Goal: Transaction & Acquisition: Download file/media

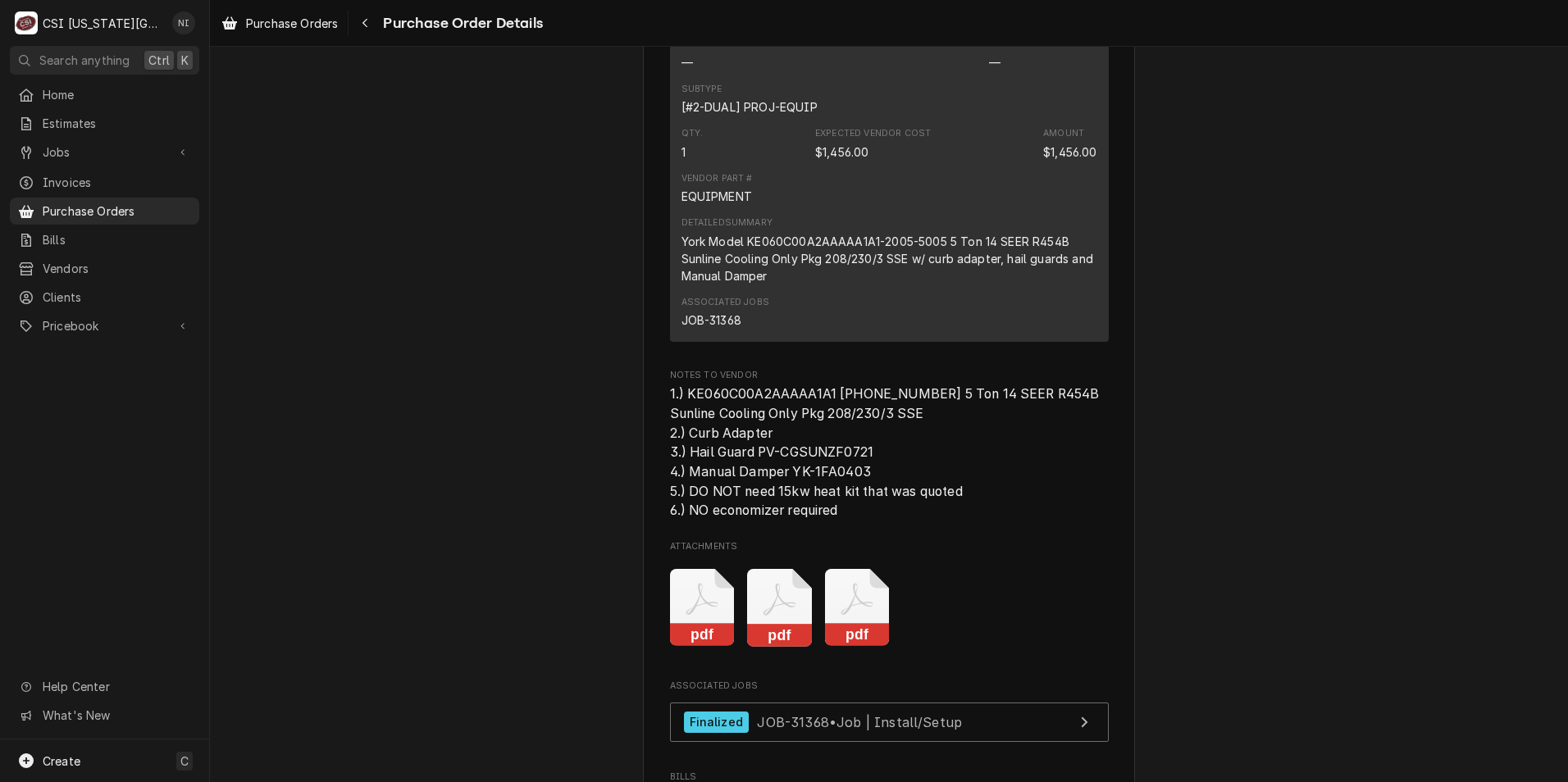
scroll to position [1558, 0]
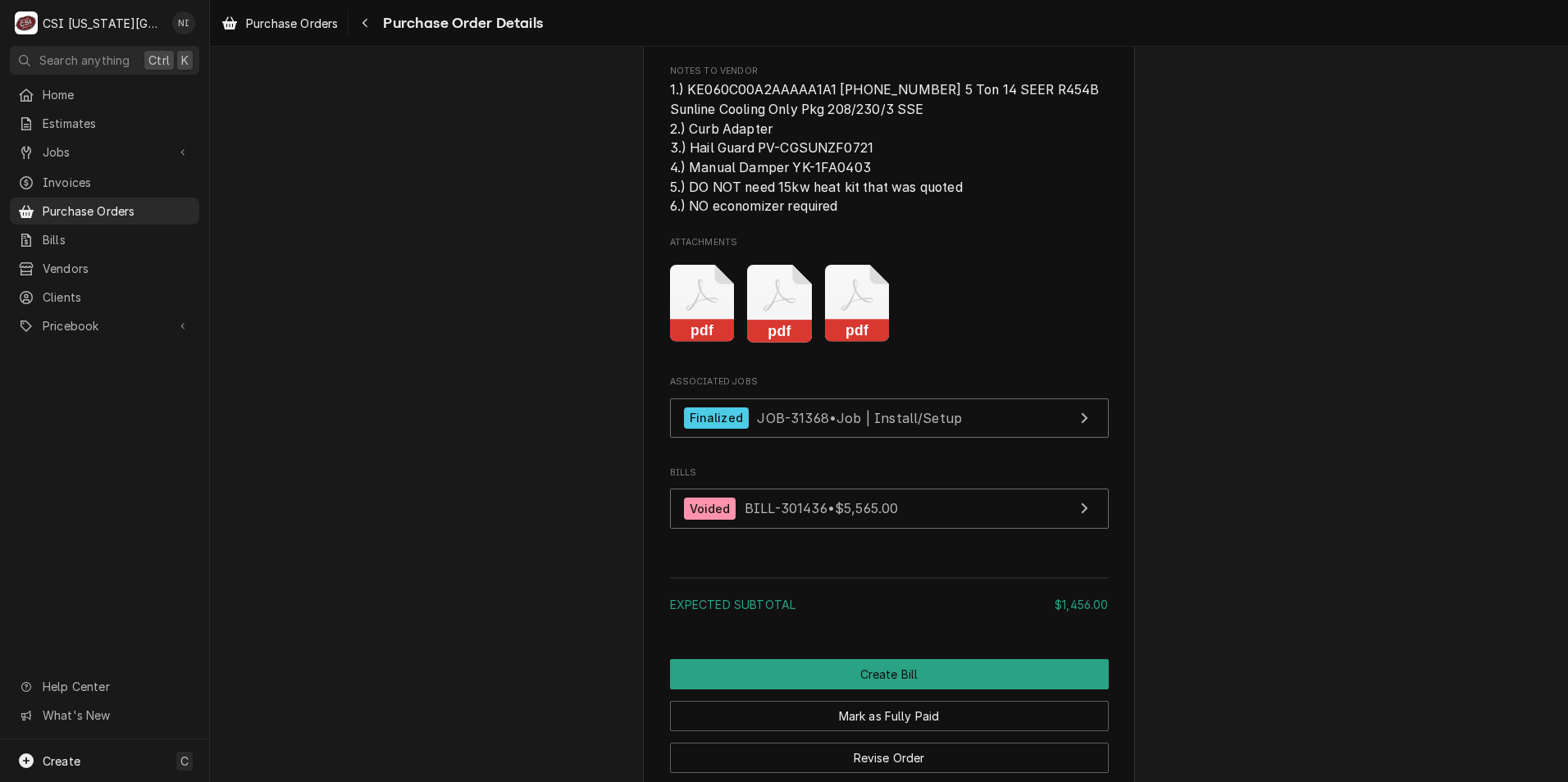
click at [684, 343] on icon "Attachments" at bounding box center [703, 303] width 65 height 78
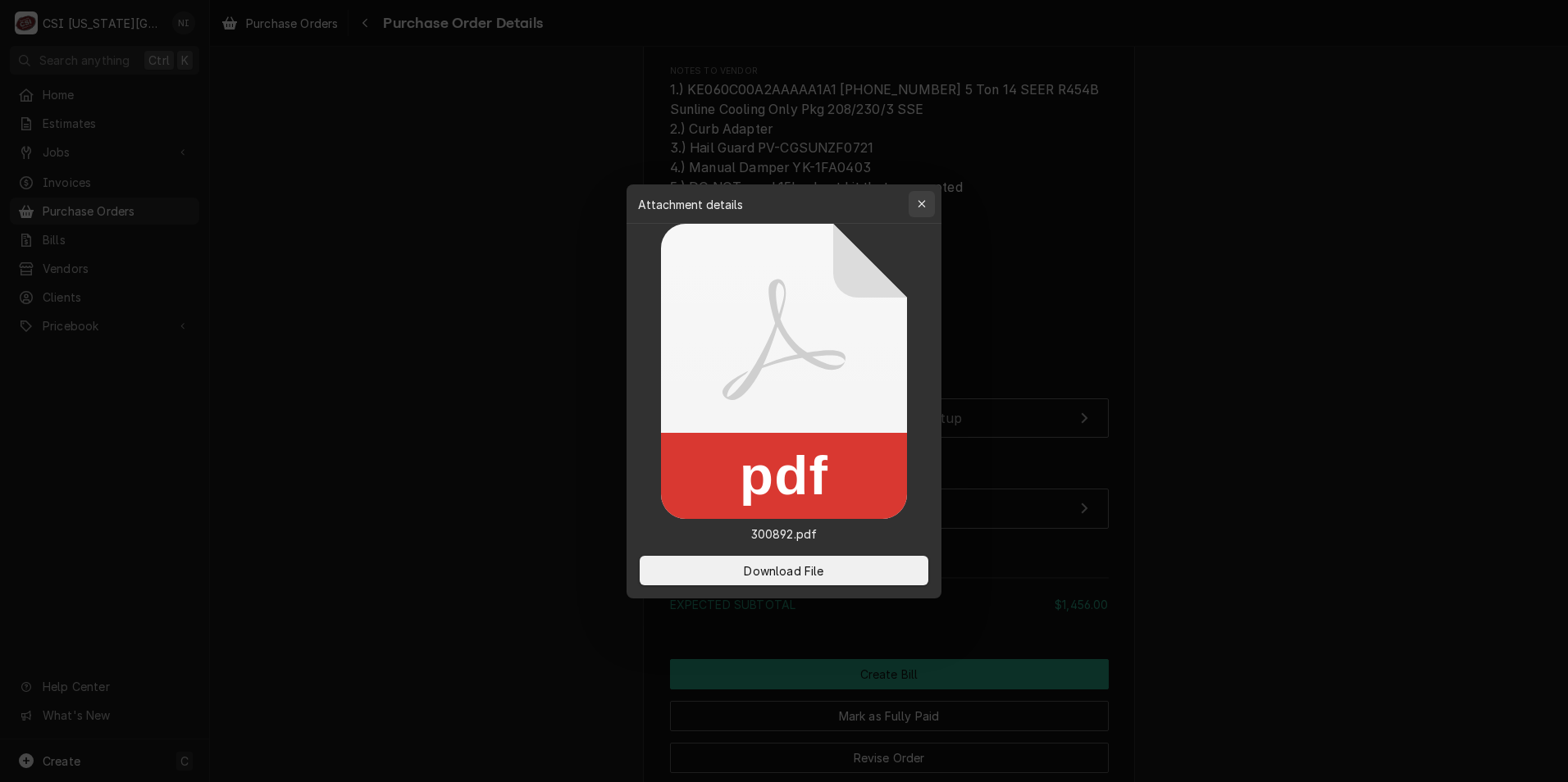
click at [929, 196] on div "button" at bounding box center [921, 203] width 17 height 17
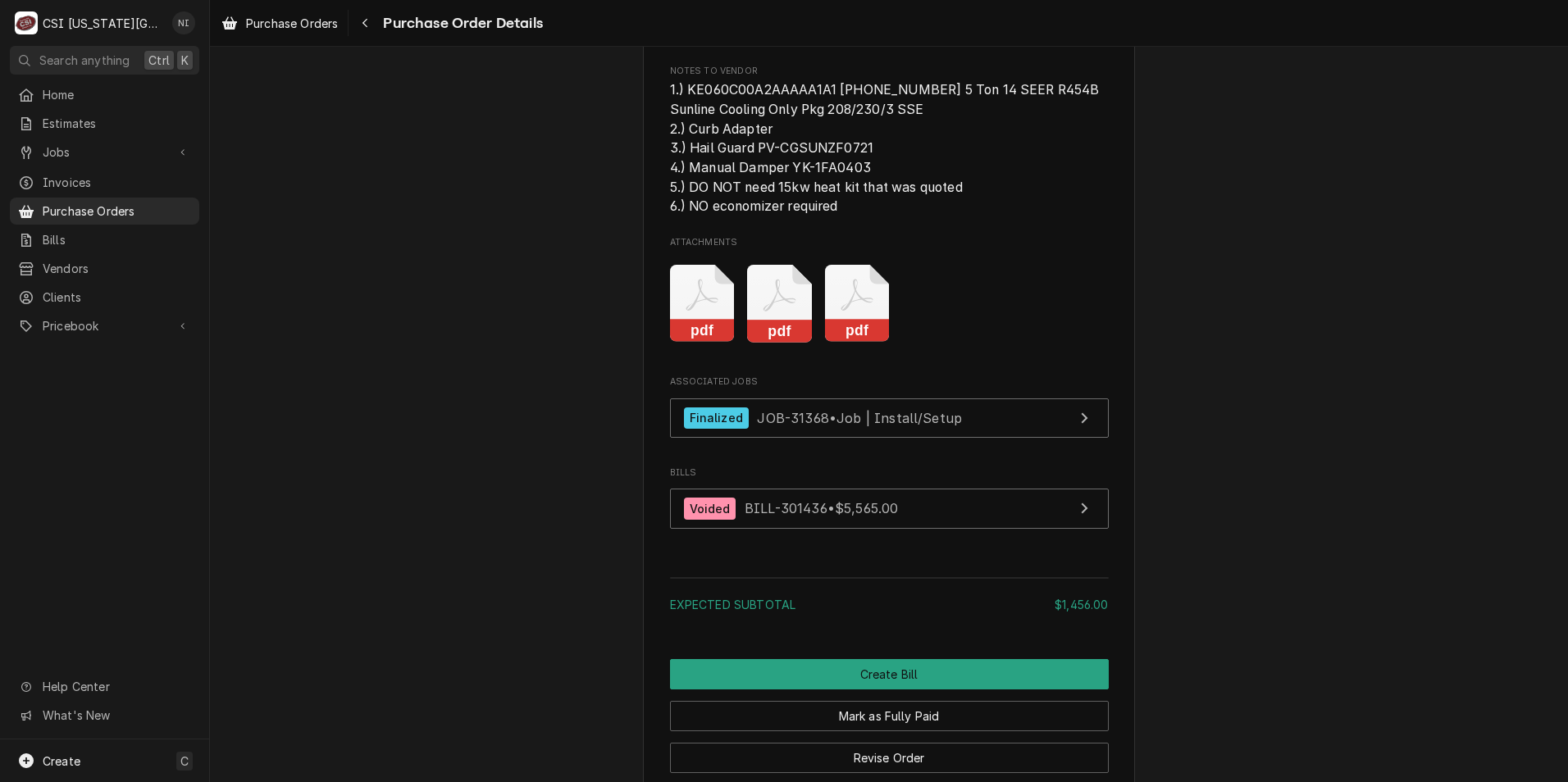
click at [790, 343] on icon "Attachments" at bounding box center [780, 303] width 65 height 78
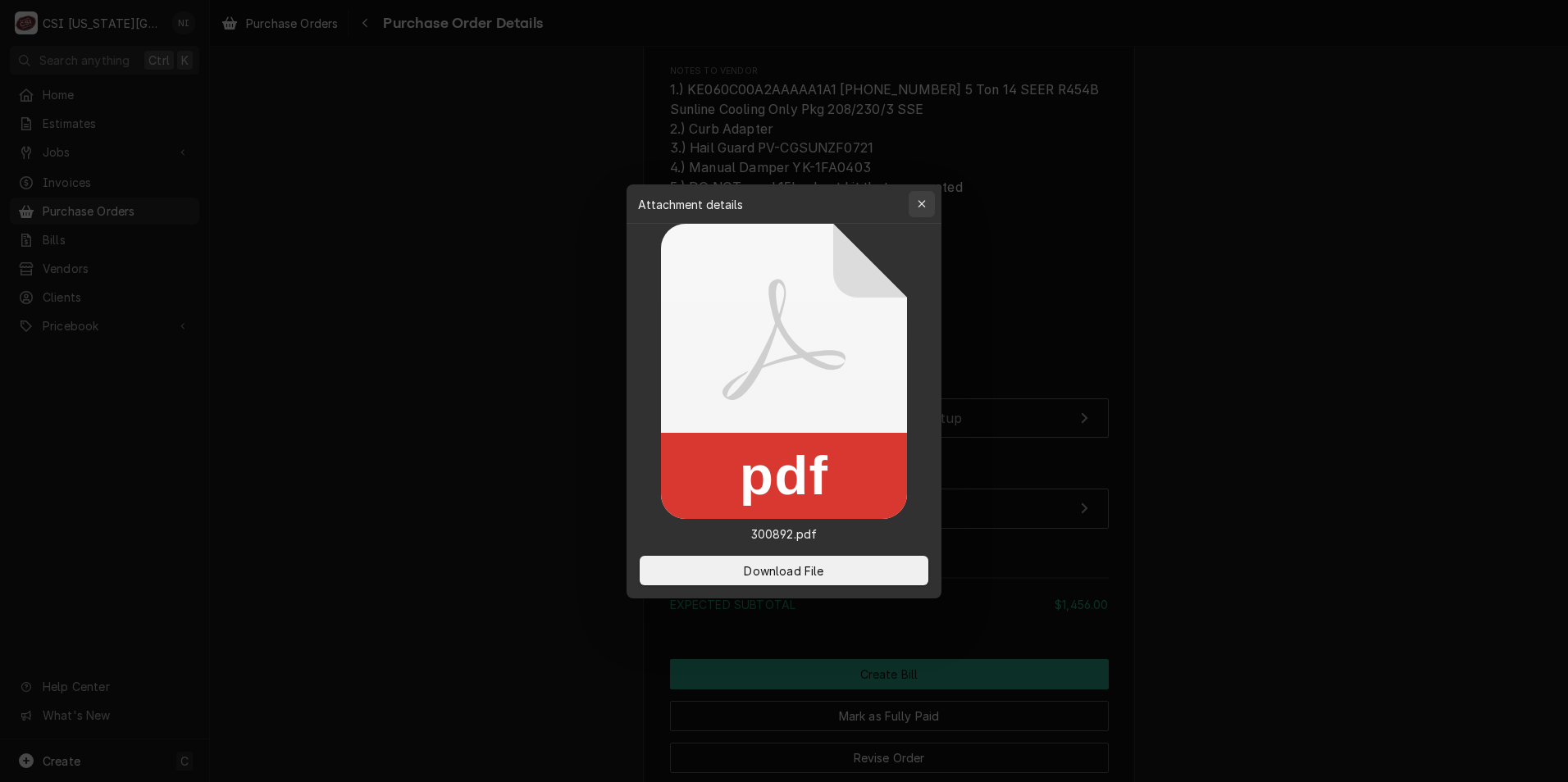
click at [927, 204] on div "button" at bounding box center [921, 203] width 17 height 17
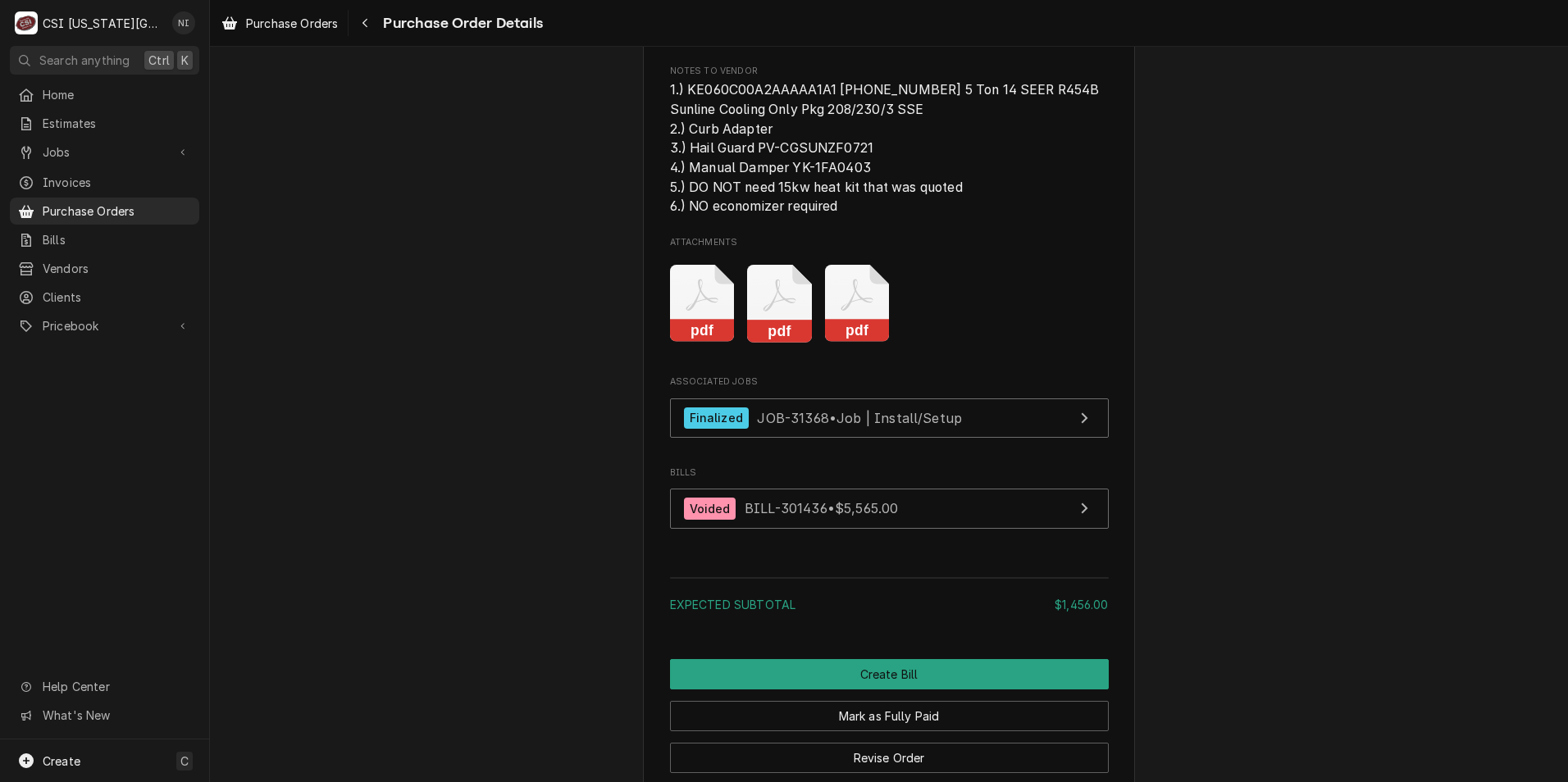
click at [849, 343] on icon "Attachments" at bounding box center [858, 303] width 65 height 78
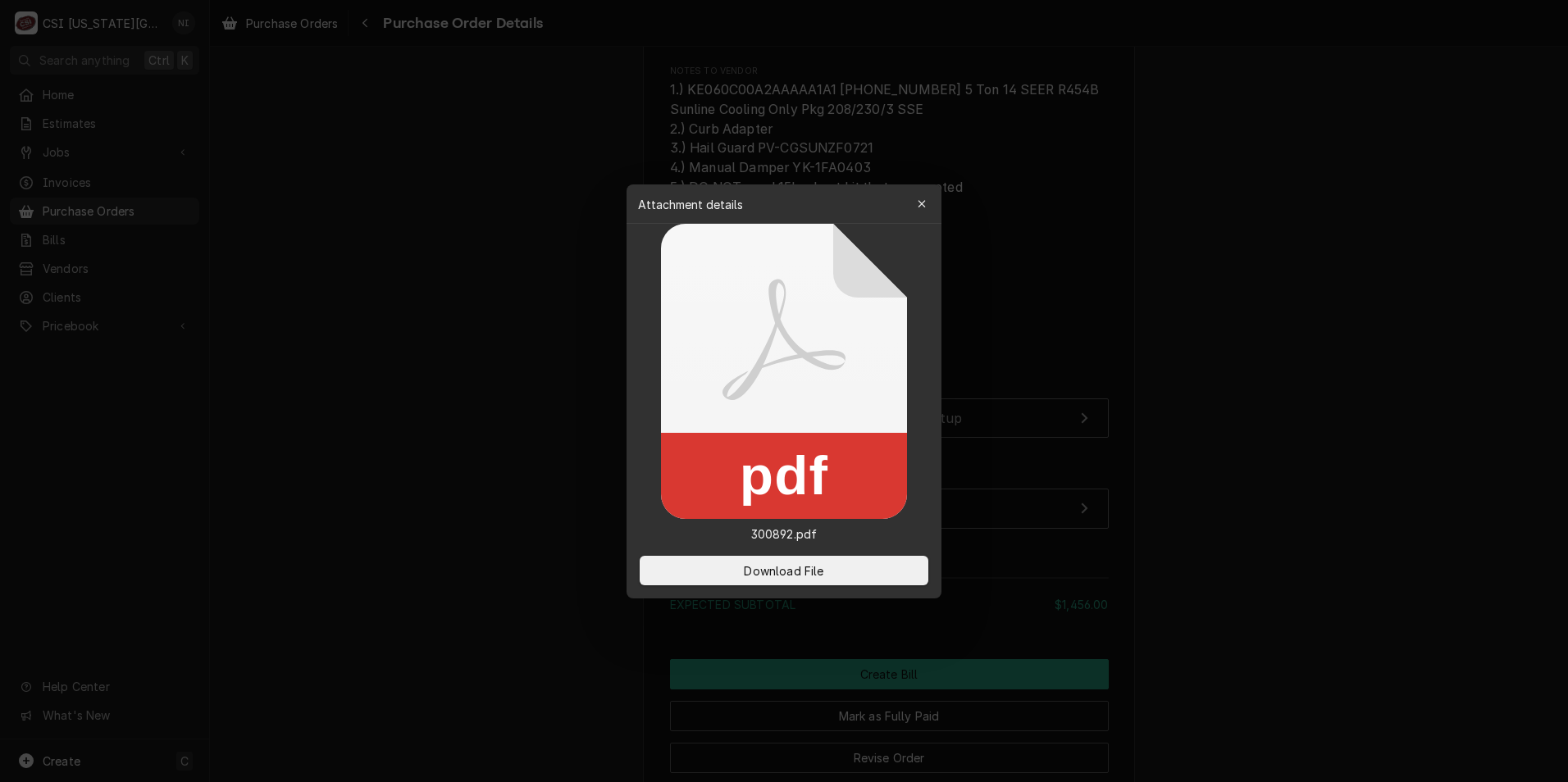
click at [794, 554] on div "Download File" at bounding box center [784, 571] width 315 height 55
click at [787, 569] on span "Download File" at bounding box center [783, 570] width 86 height 17
click at [923, 201] on icon "button" at bounding box center [921, 204] width 9 height 12
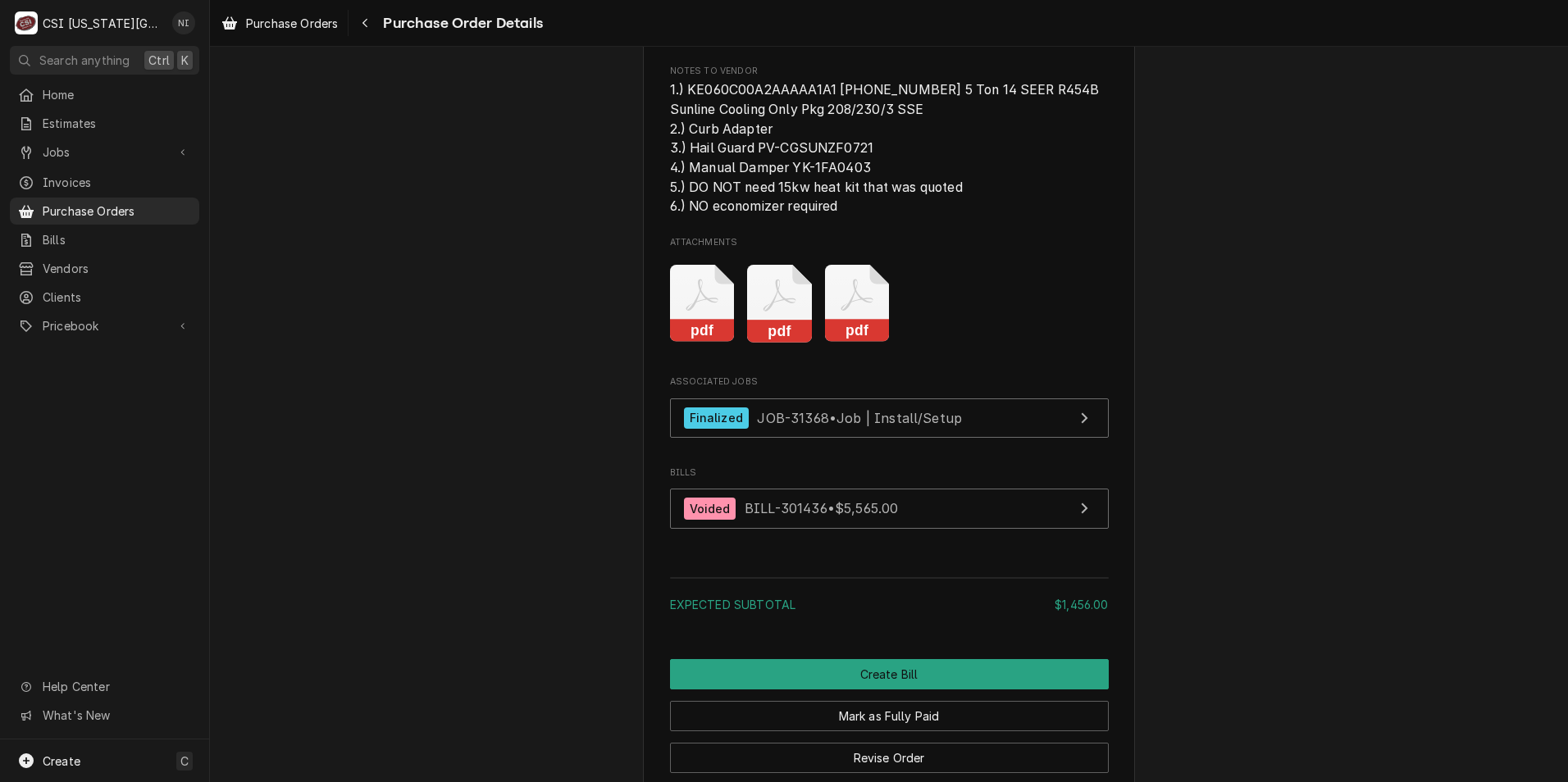
click at [773, 312] on icon "Attachments" at bounding box center [779, 295] width 32 height 32
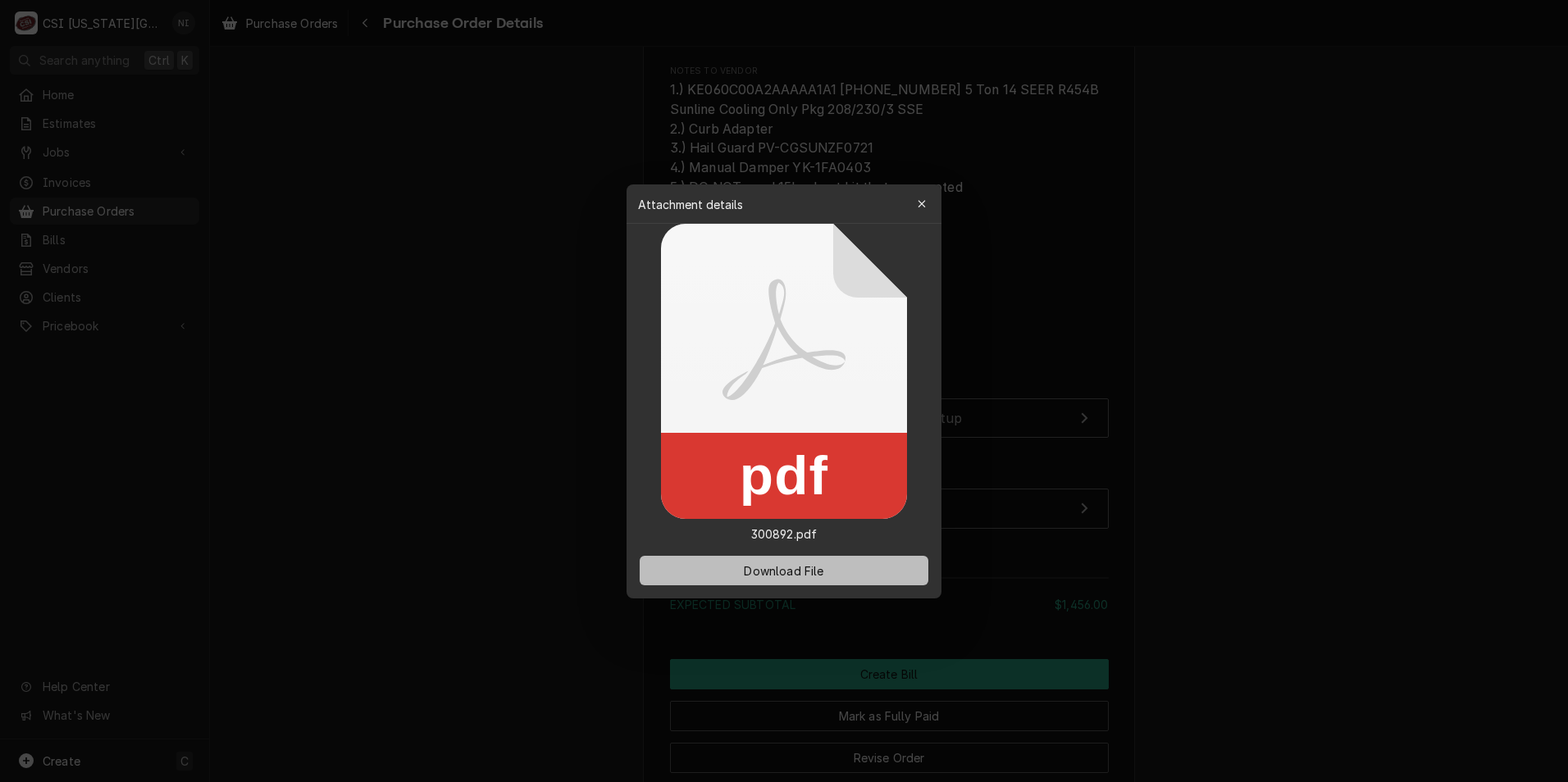
click at [821, 578] on span "Download File" at bounding box center [783, 570] width 86 height 17
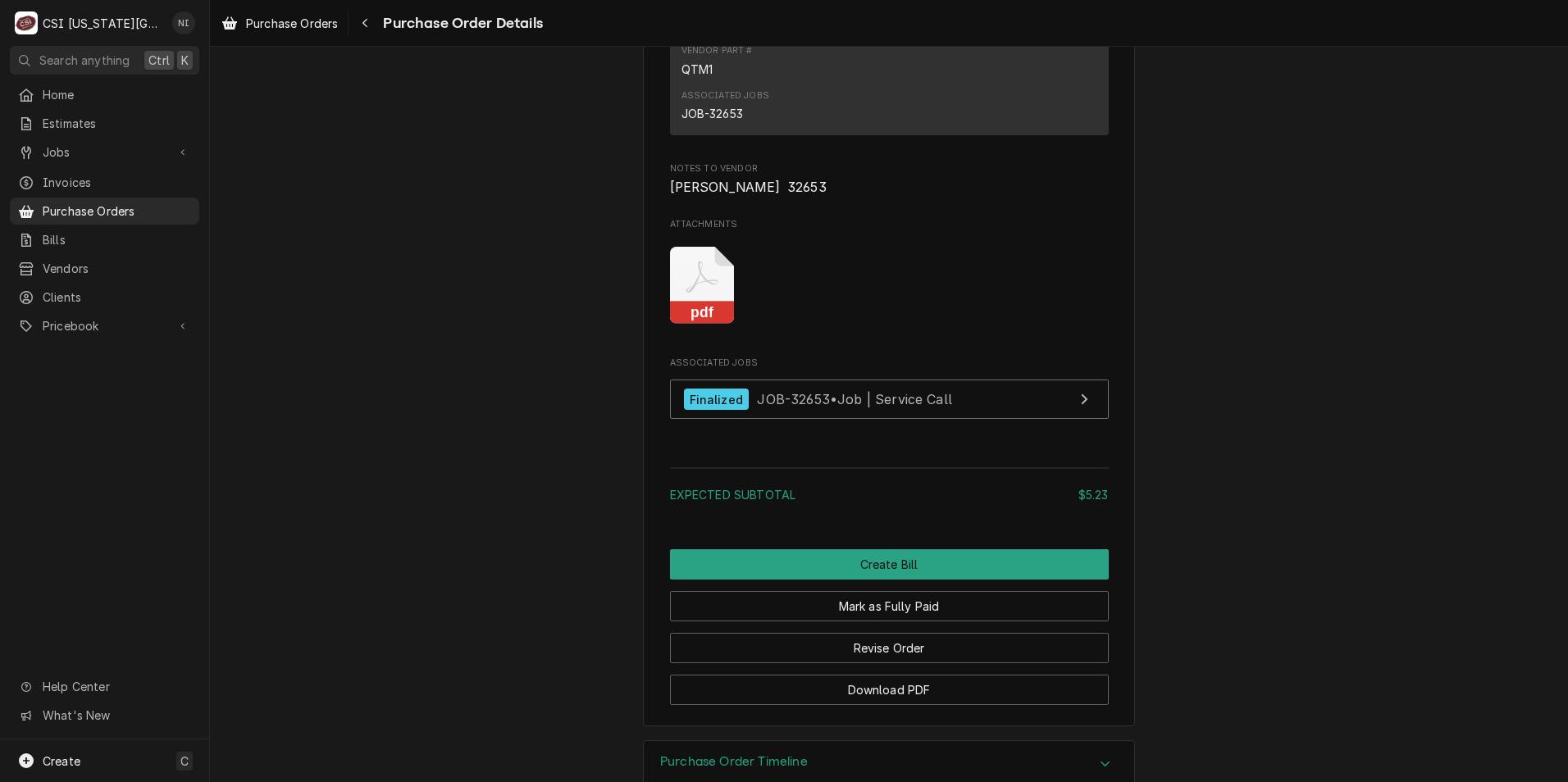
scroll to position [1497, 0]
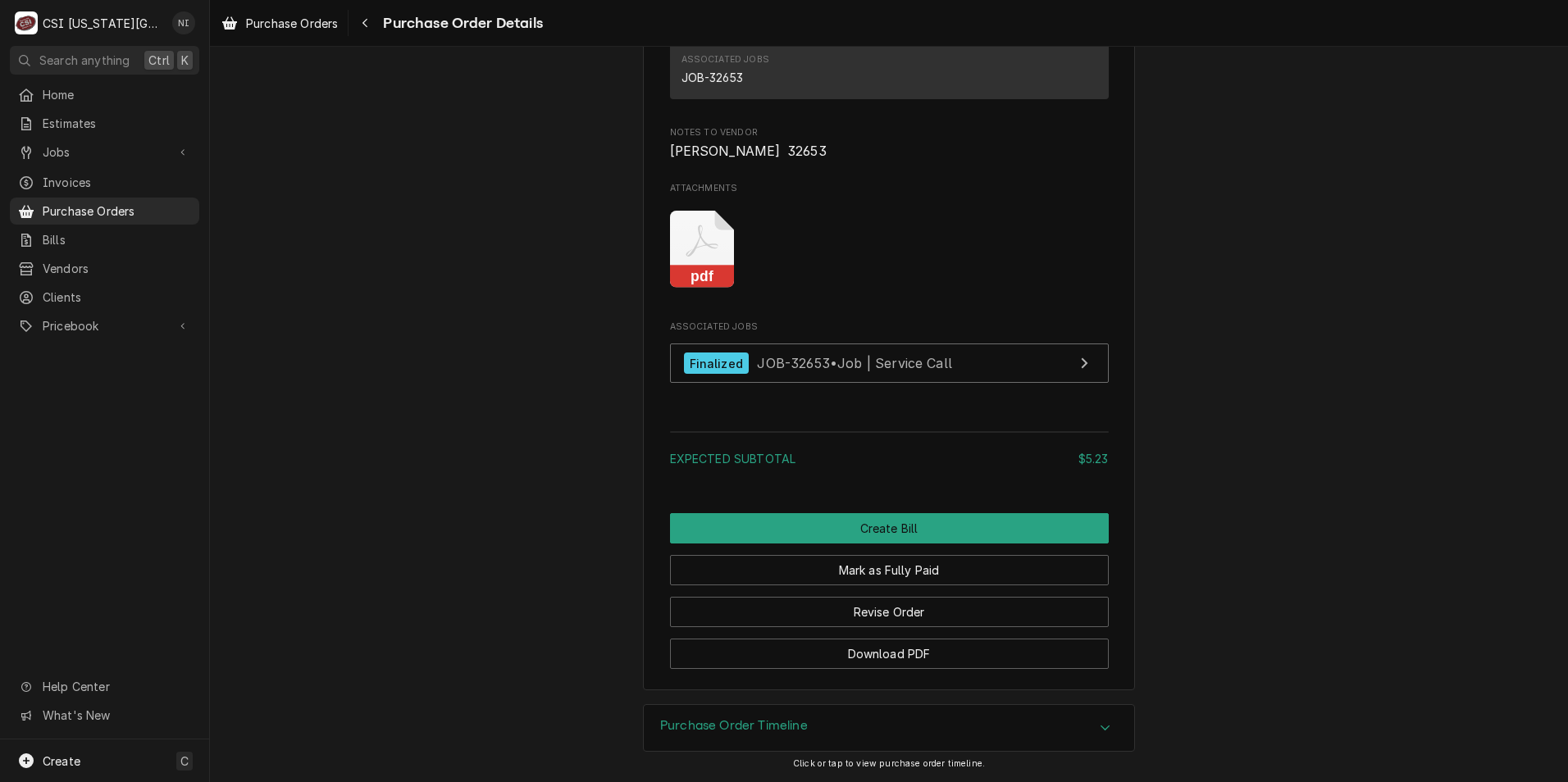
click at [705, 241] on icon "Attachments" at bounding box center [703, 249] width 65 height 78
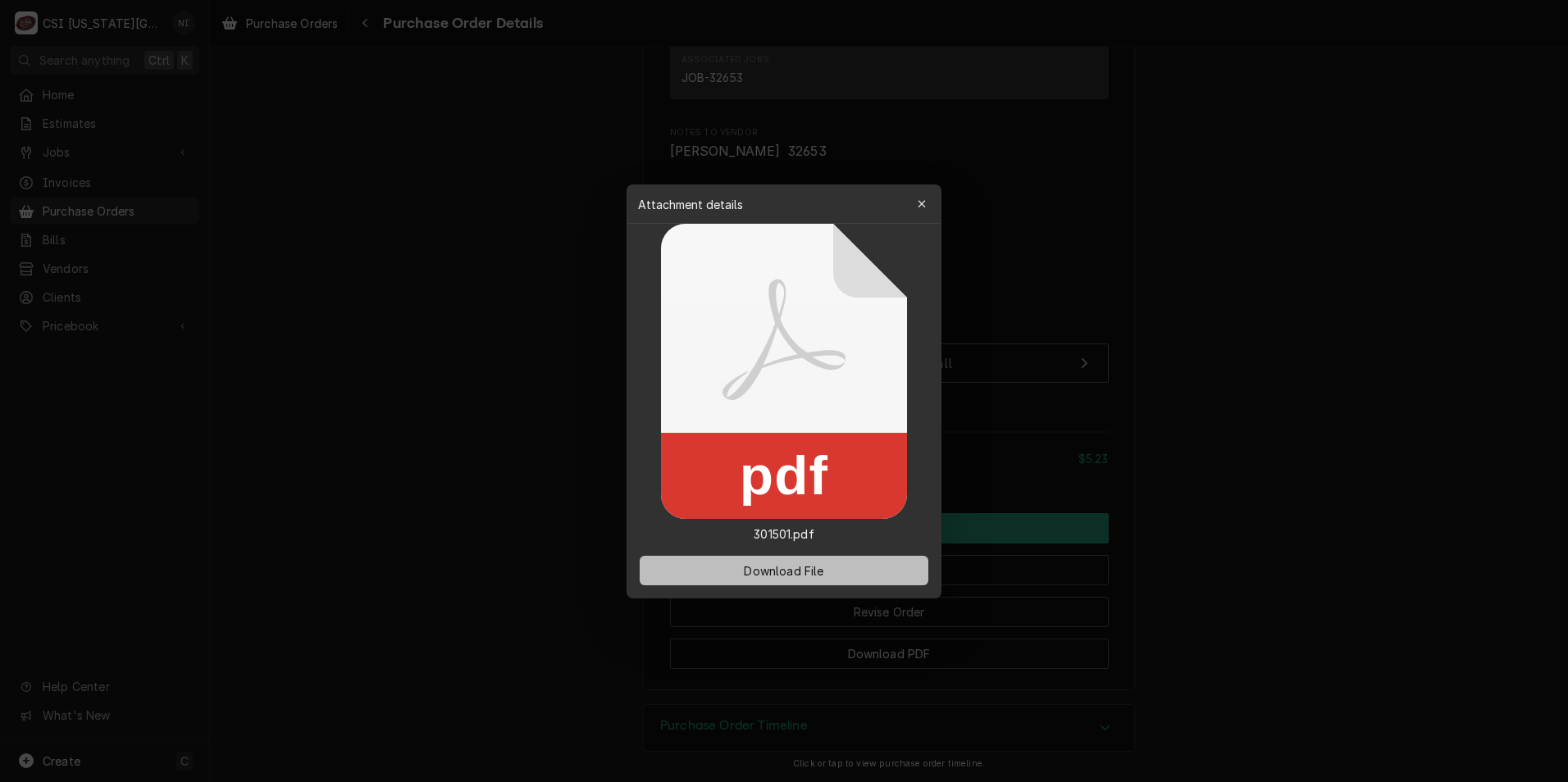
click at [696, 572] on button "Download File" at bounding box center [784, 571] width 288 height 30
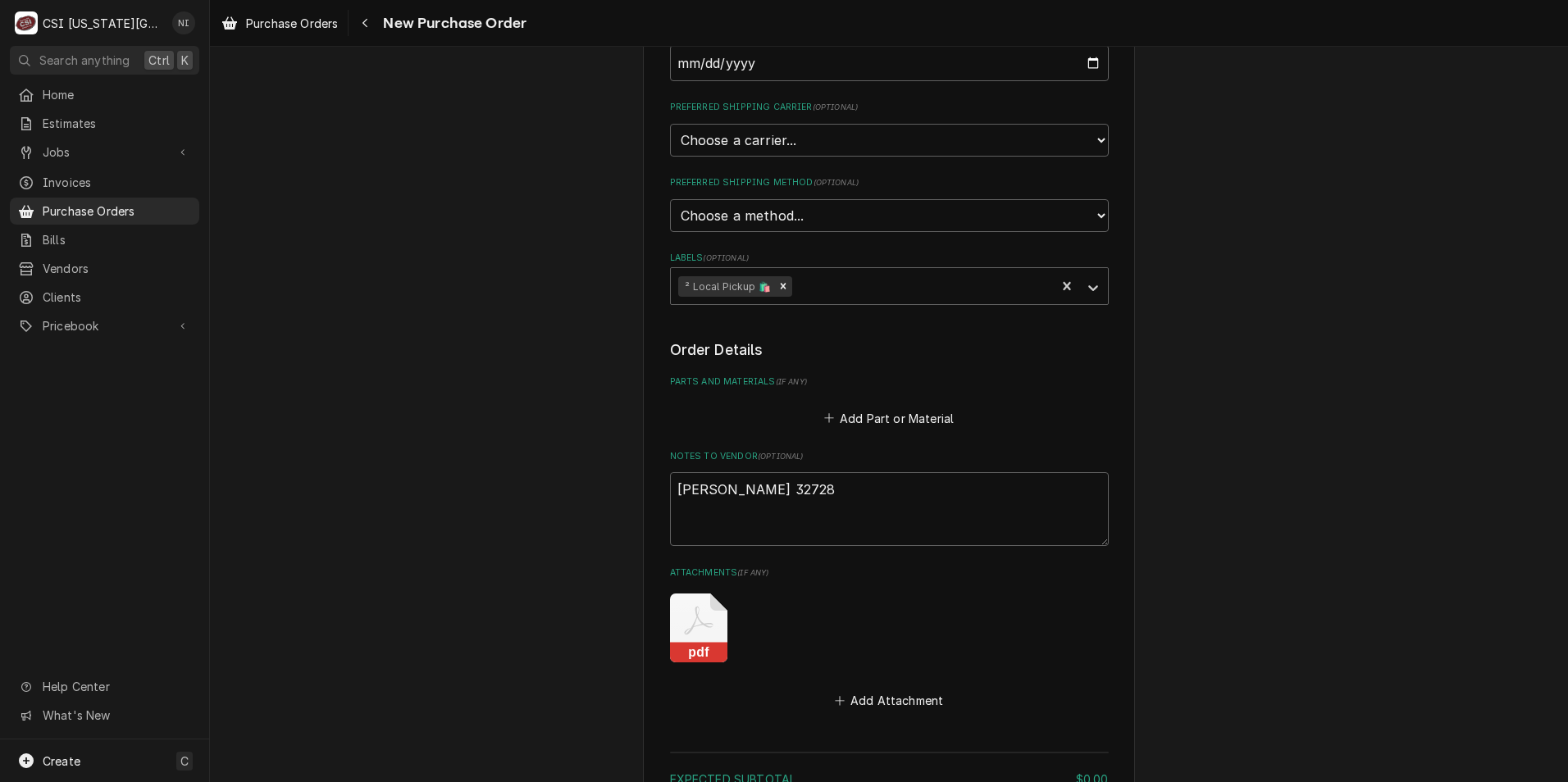
scroll to position [607, 0]
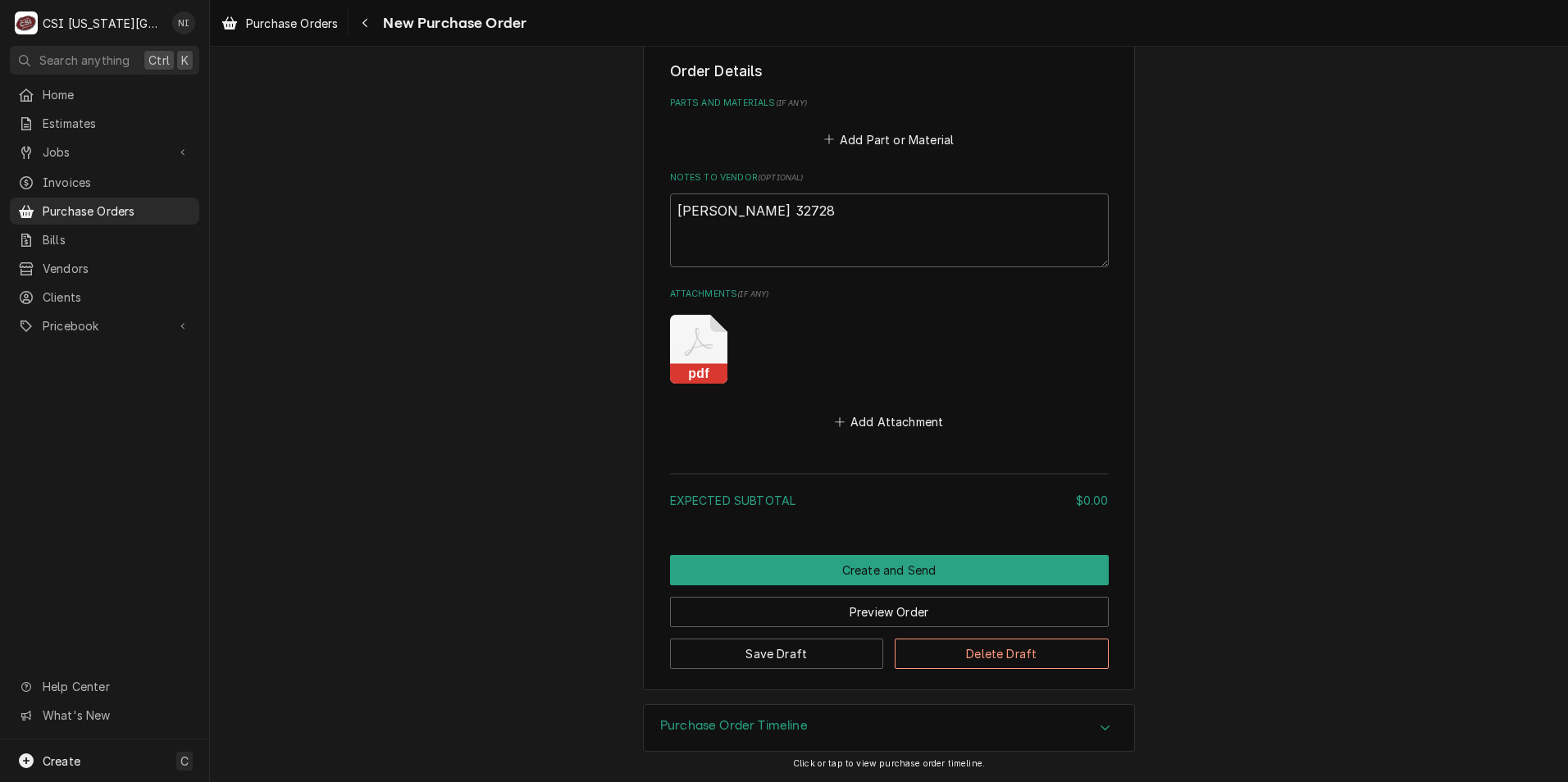
click at [680, 361] on icon "Attachments" at bounding box center [699, 350] width 57 height 69
type textarea "x"
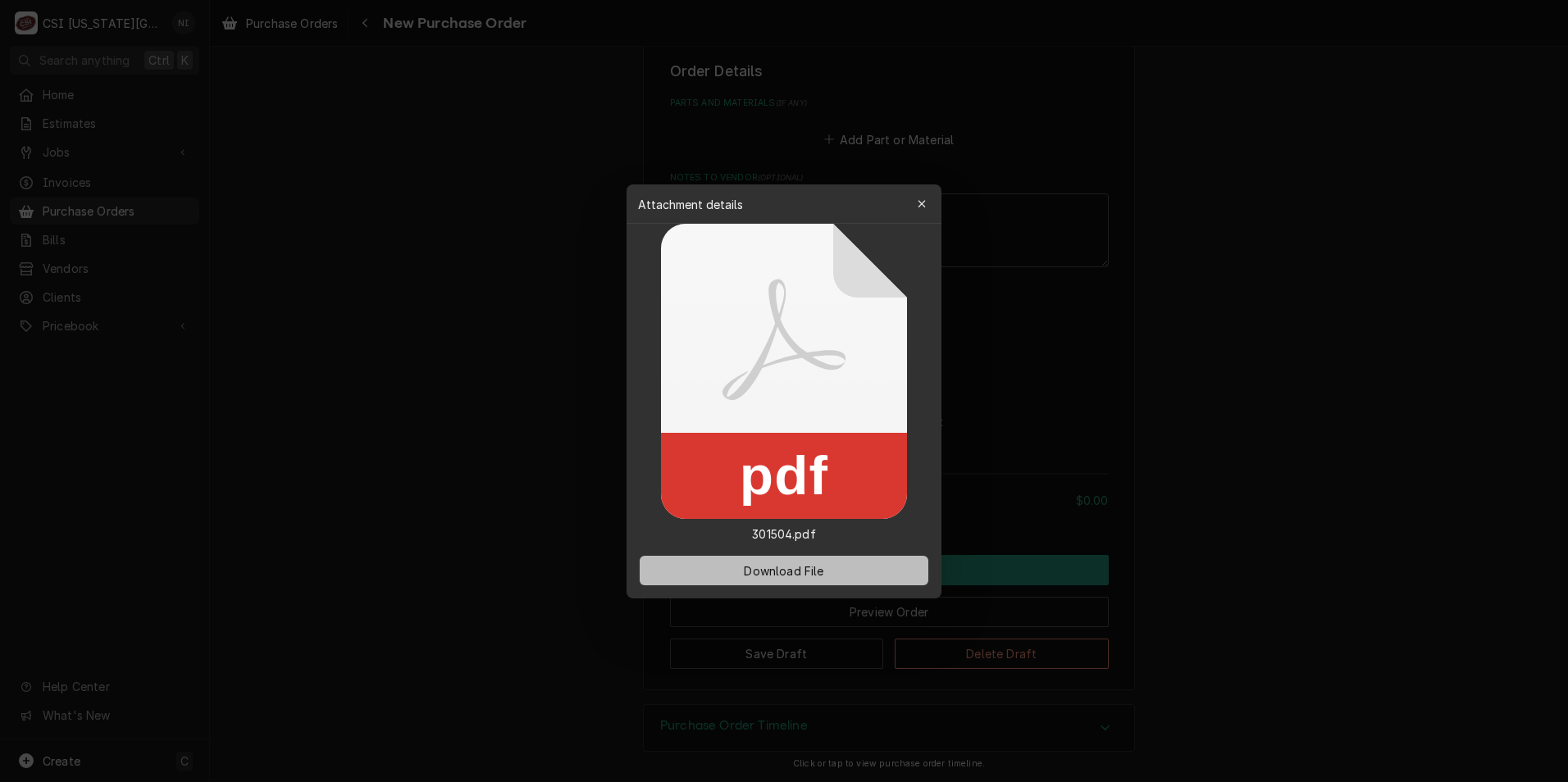
click at [839, 571] on button "Download File" at bounding box center [784, 571] width 288 height 30
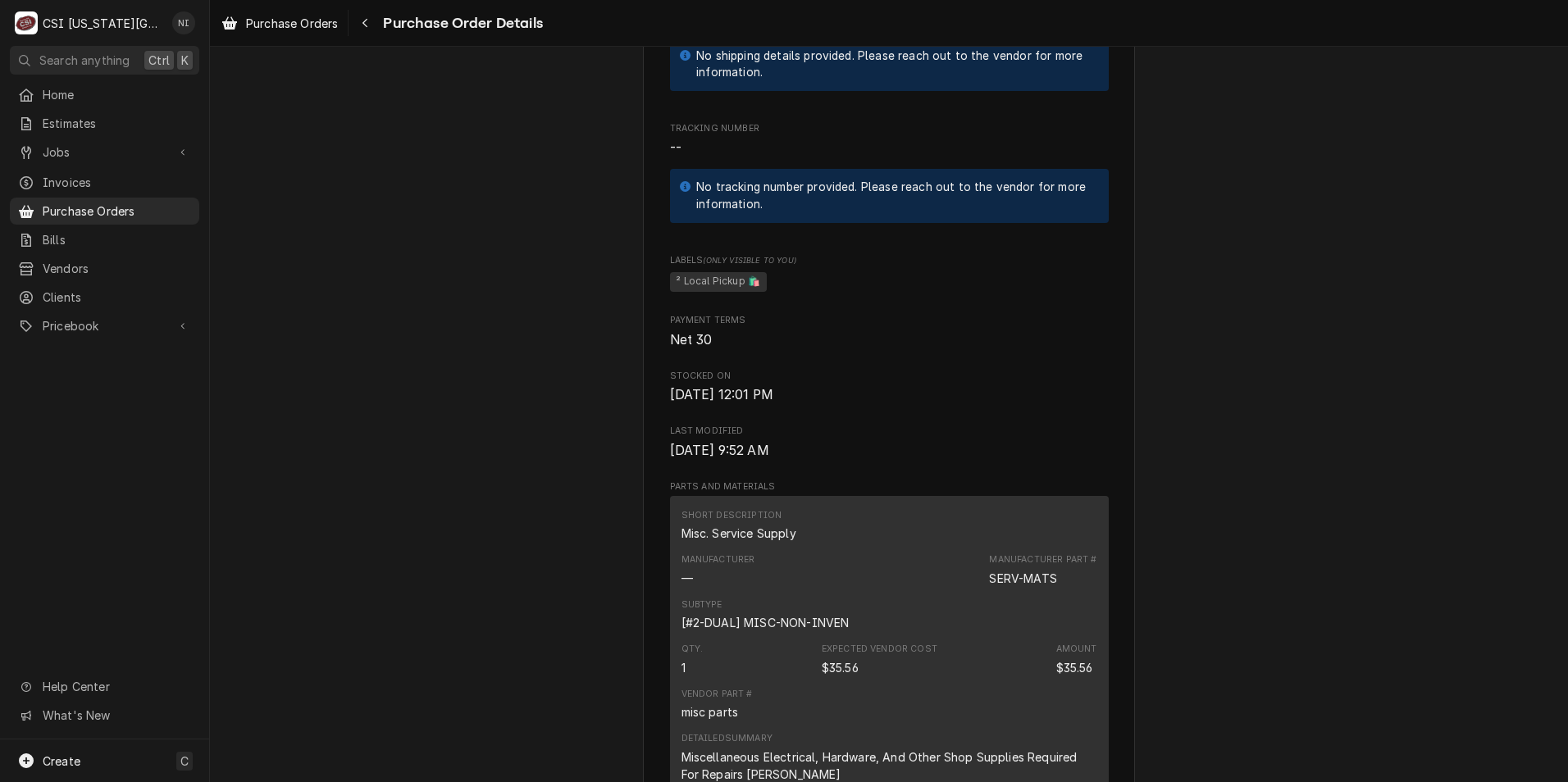
scroll to position [1312, 0]
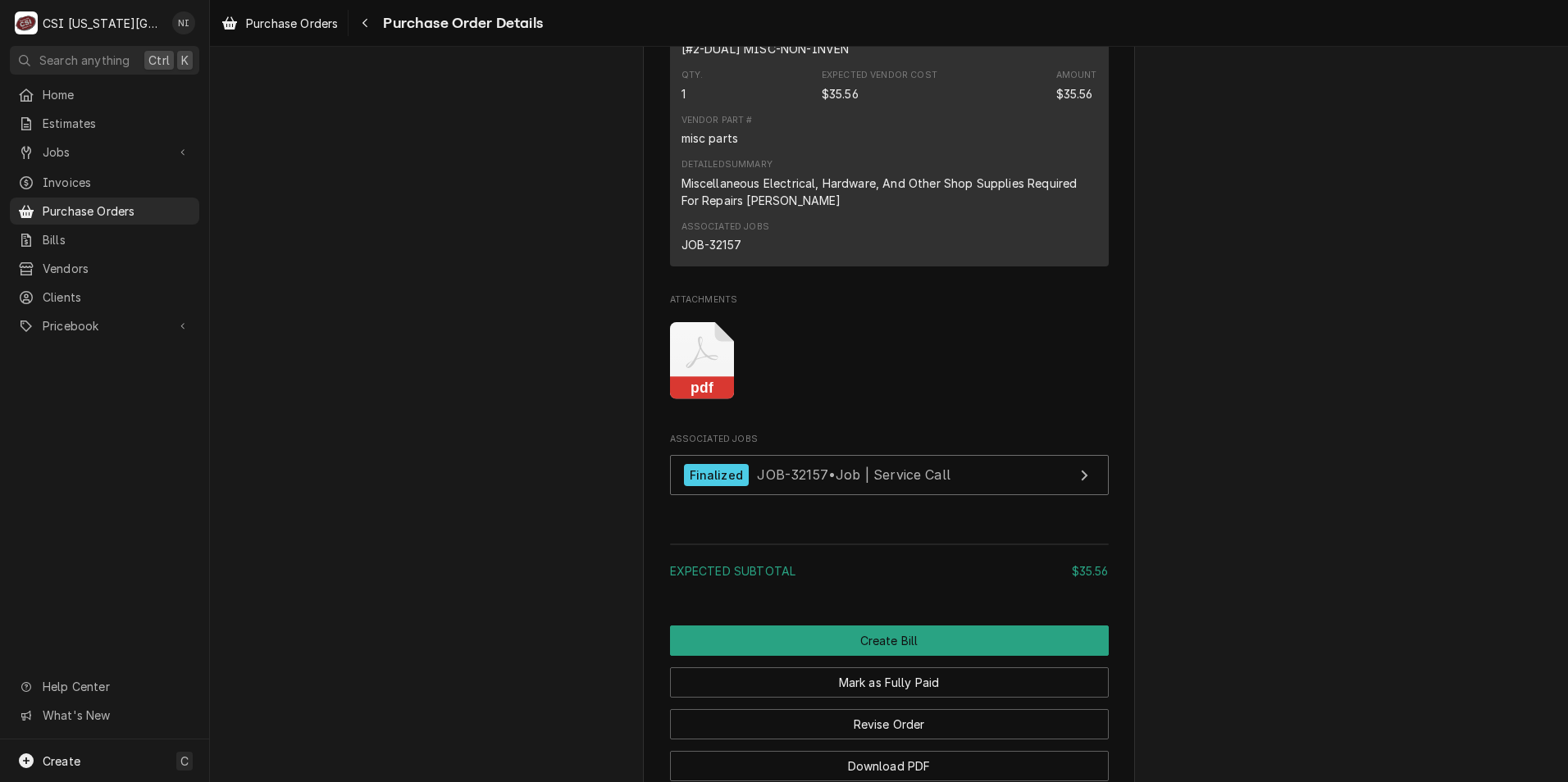
click at [704, 400] on icon "Attachments" at bounding box center [703, 360] width 65 height 78
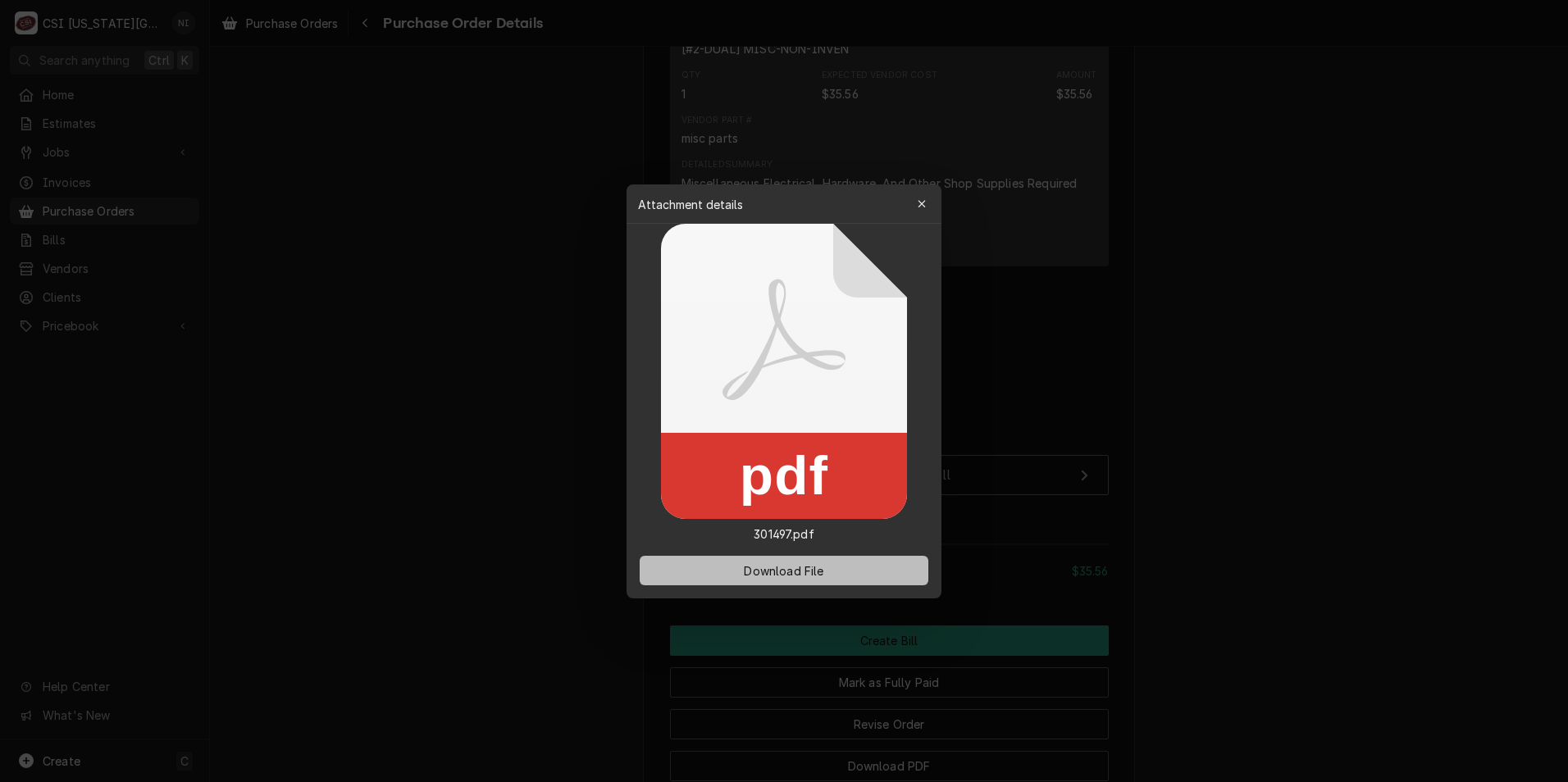
click at [836, 565] on button "Download File" at bounding box center [784, 571] width 288 height 30
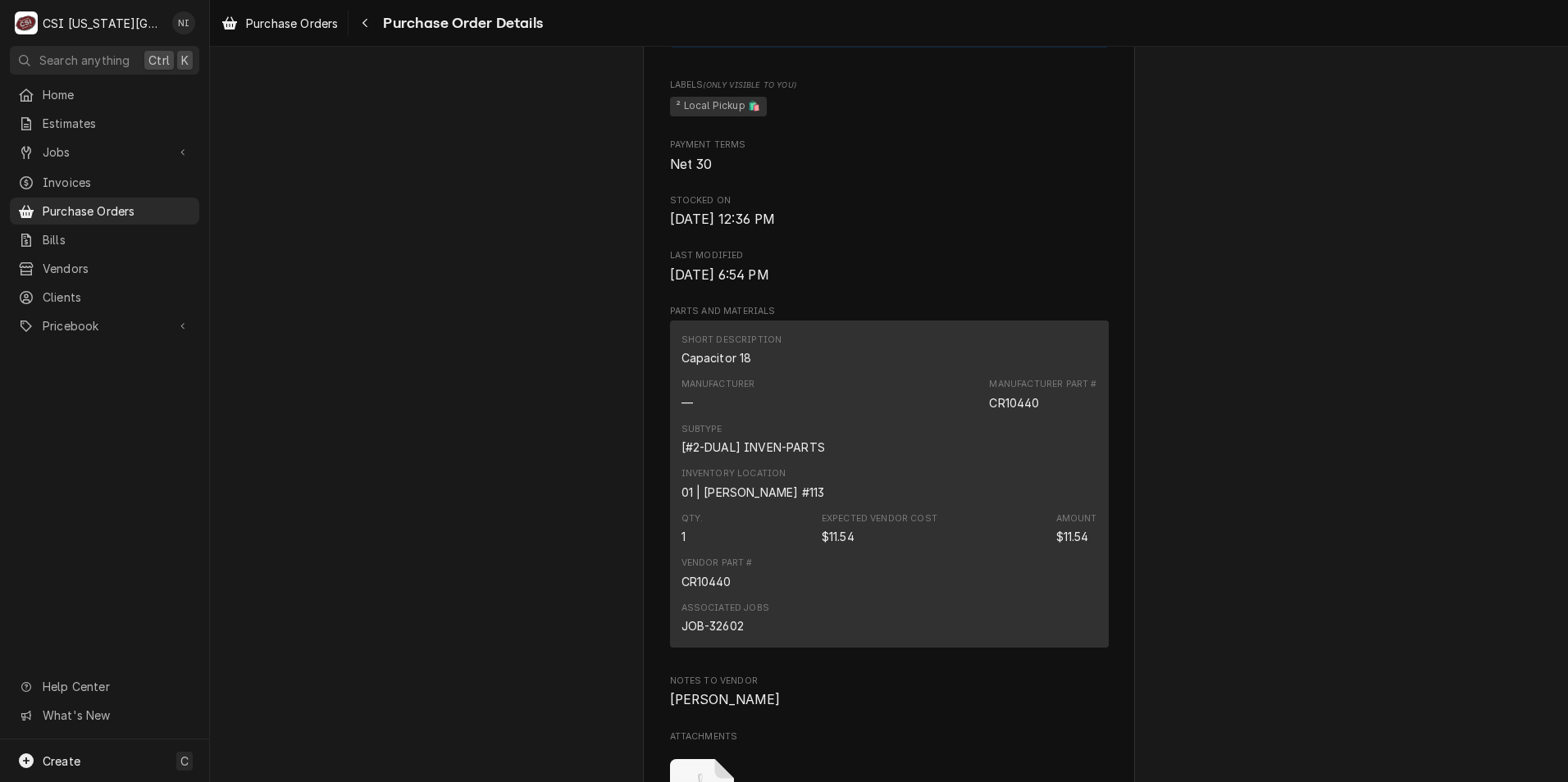
scroll to position [1148, 0]
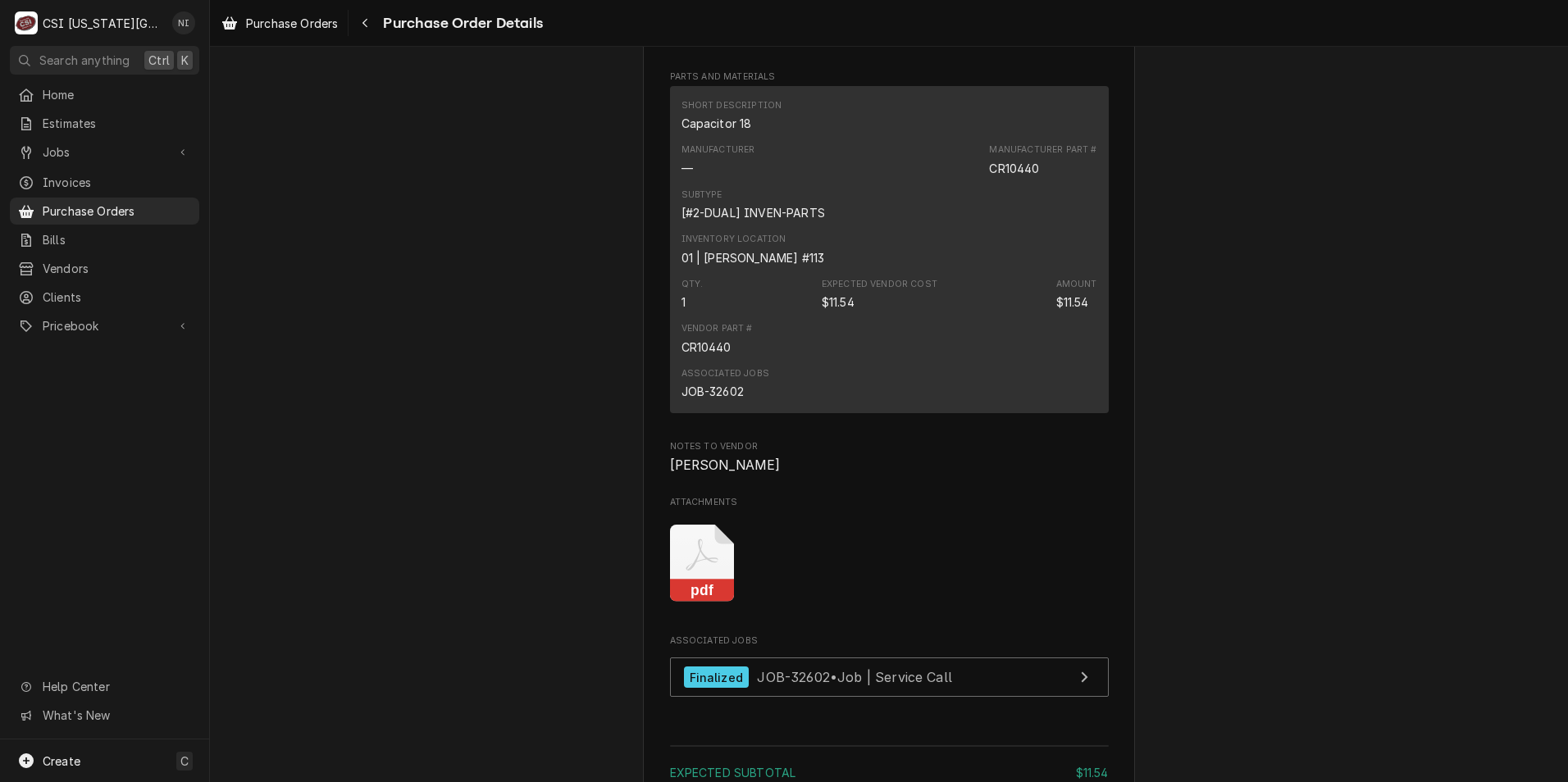
click at [687, 602] on icon "Attachments" at bounding box center [703, 564] width 65 height 78
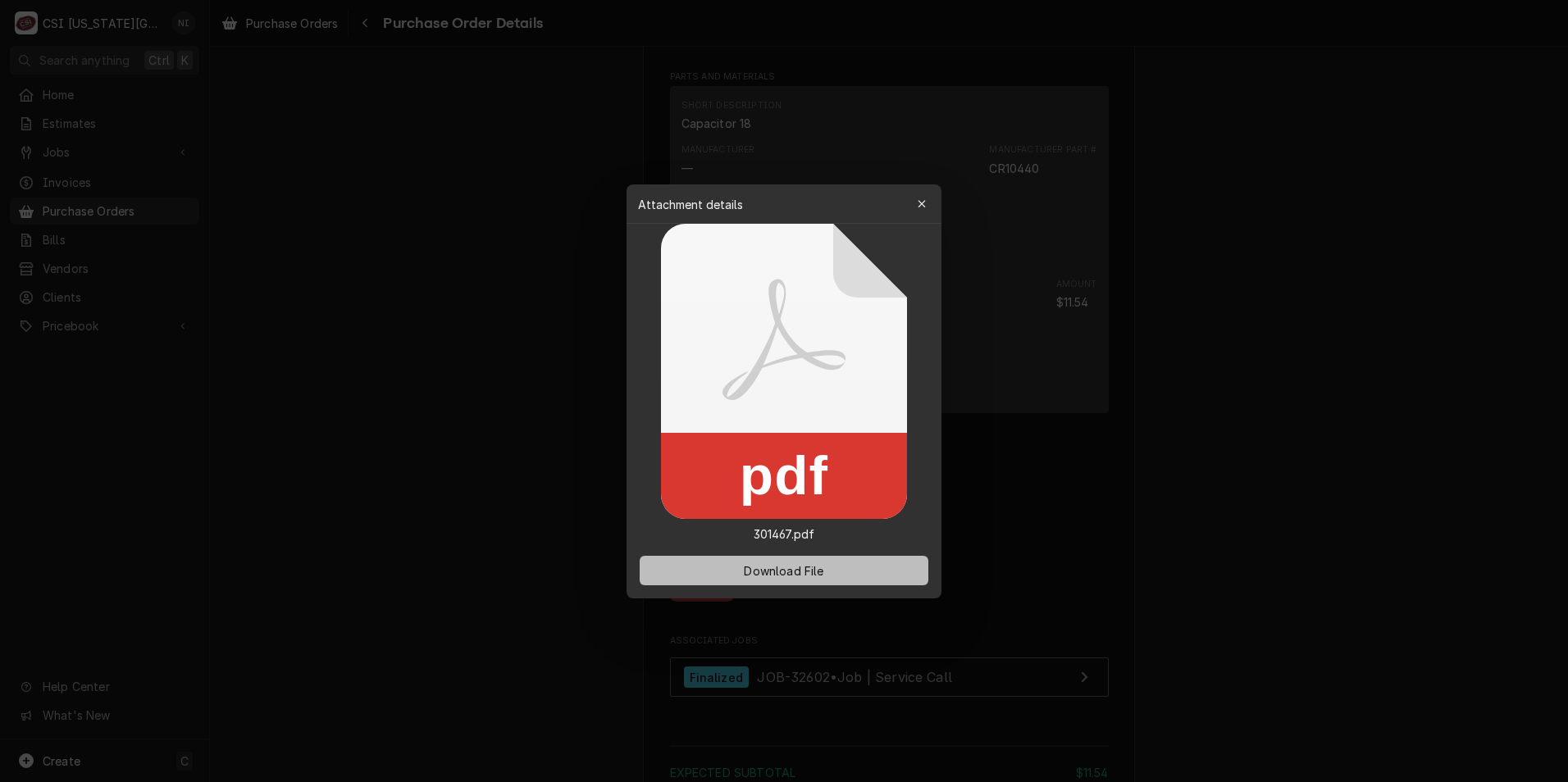
click at [825, 566] on span "Download File" at bounding box center [783, 570] width 86 height 17
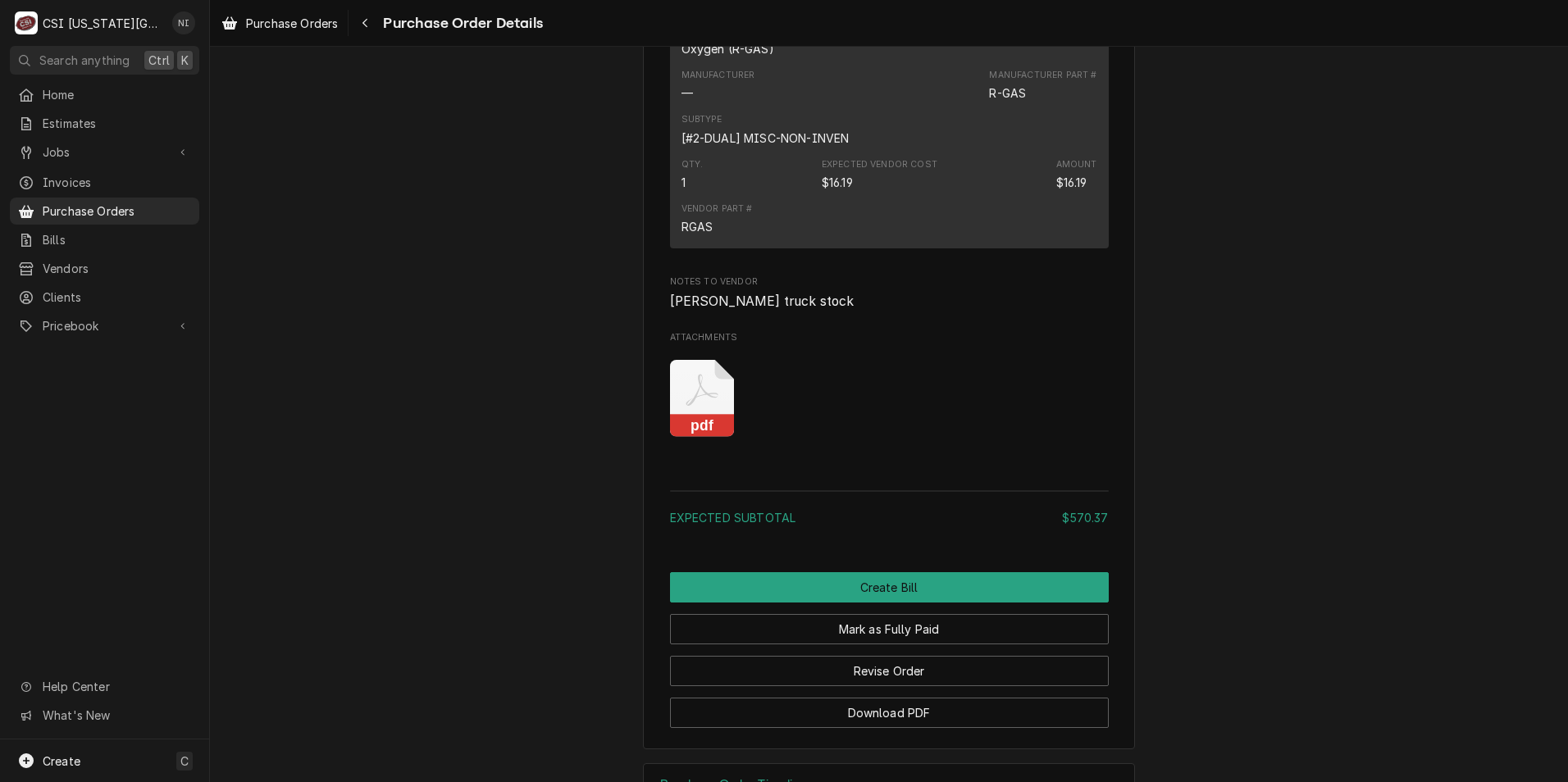
scroll to position [3025, 0]
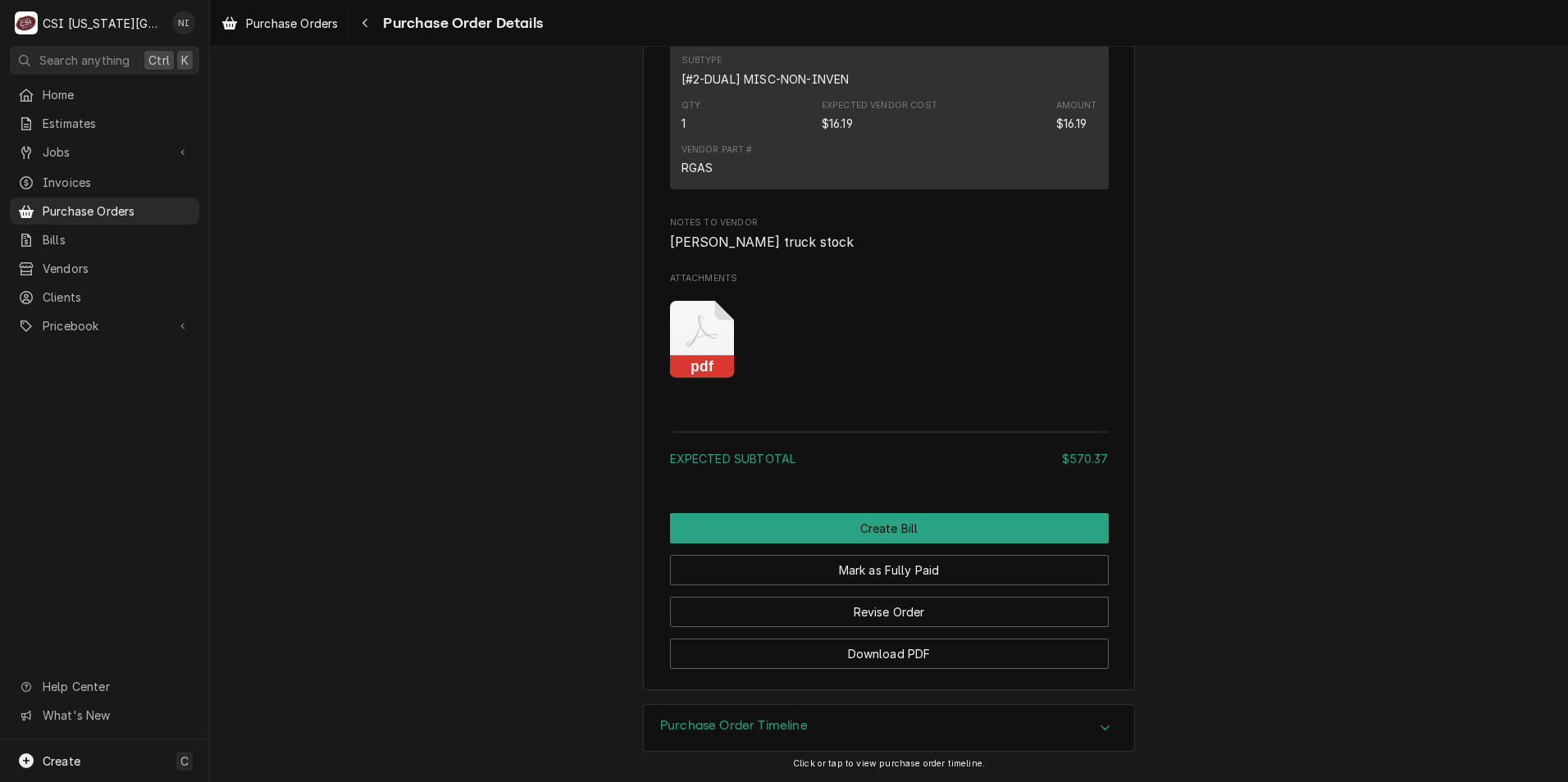
click at [689, 349] on icon "Attachments" at bounding box center [703, 340] width 65 height 78
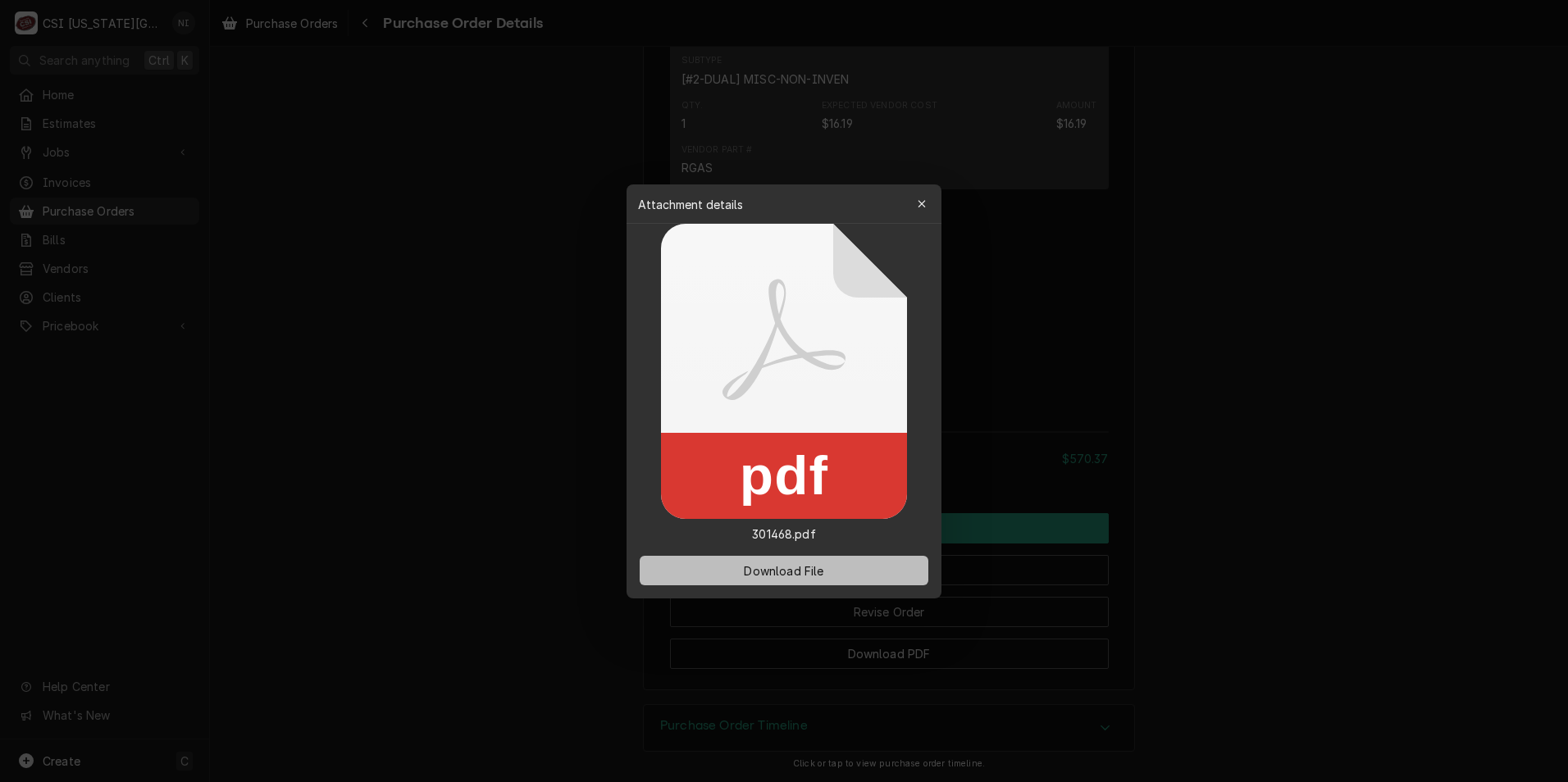
click at [804, 574] on span "Download File" at bounding box center [783, 570] width 86 height 17
